Goal: Task Accomplishment & Management: Manage account settings

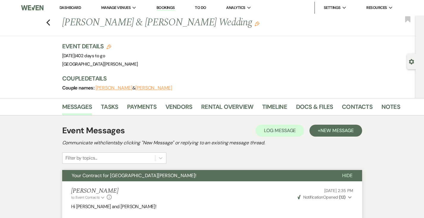
click at [166, 10] on link "Bookings" at bounding box center [166, 8] width 18 height 6
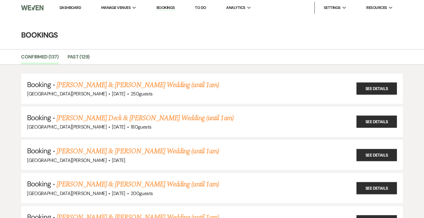
click at [65, 58] on li "Confirmed (137)" at bounding box center [44, 58] width 46 height 13
click at [74, 57] on link "Past (129)" at bounding box center [79, 58] width 22 height 11
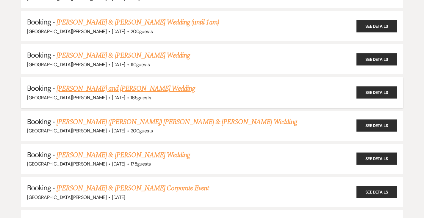
scroll to position [4036, 0]
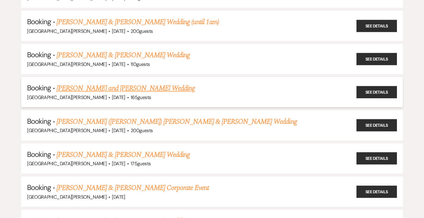
click at [133, 83] on link "[PERSON_NAME] and [PERSON_NAME] Wedding" at bounding box center [126, 88] width 139 height 11
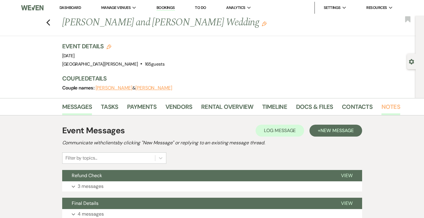
click at [382, 104] on link "Notes" at bounding box center [391, 108] width 19 height 13
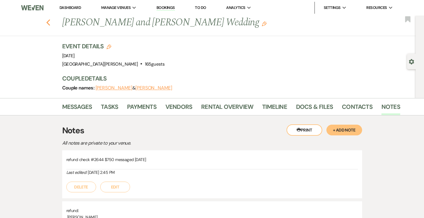
click at [46, 21] on icon "Previous" at bounding box center [48, 22] width 4 height 7
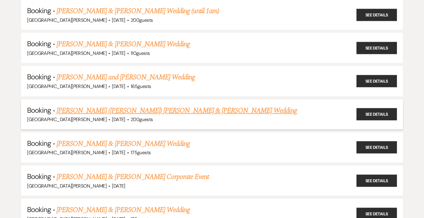
scroll to position [4047, 0]
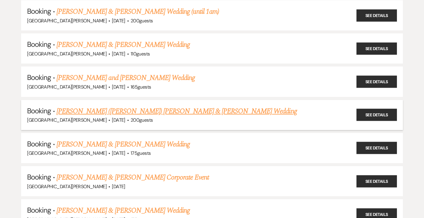
click at [134, 106] on link "[PERSON_NAME] ([PERSON_NAME]) [PERSON_NAME] & [PERSON_NAME] Wedding" at bounding box center [177, 111] width 241 height 11
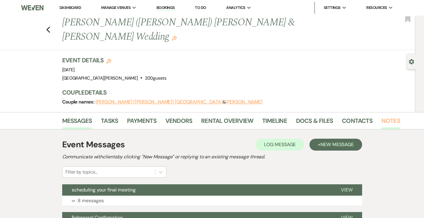
click at [382, 116] on link "Notes" at bounding box center [391, 122] width 19 height 13
